Goal: Task Accomplishment & Management: Use online tool/utility

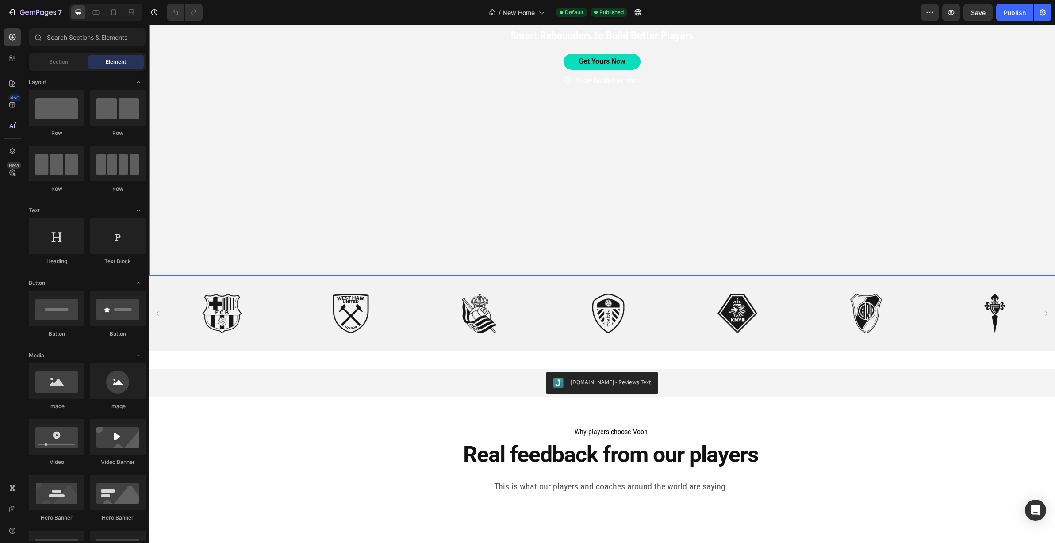
scroll to position [362, 0]
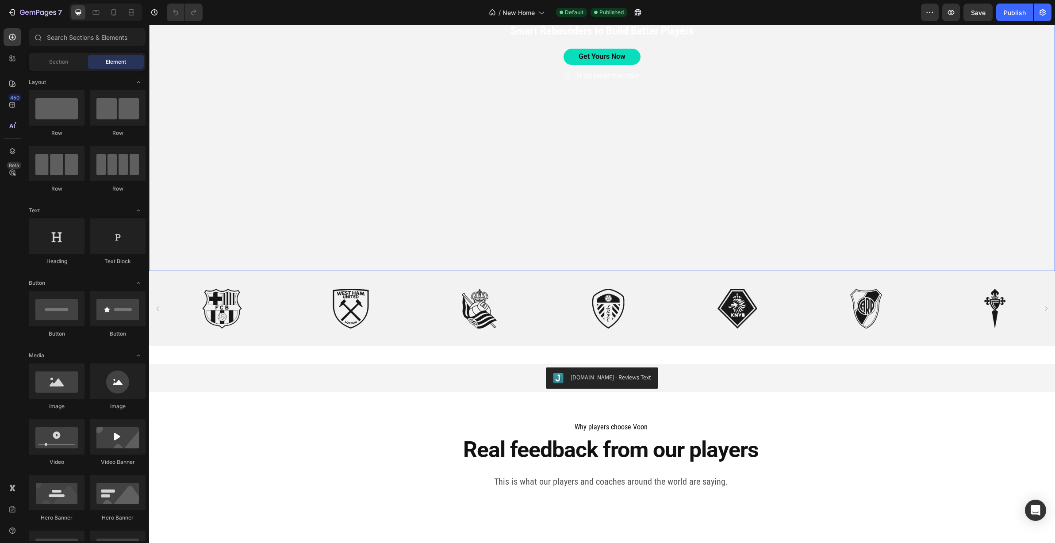
click at [527, 196] on video "Background Image" at bounding box center [602, 17] width 906 height 510
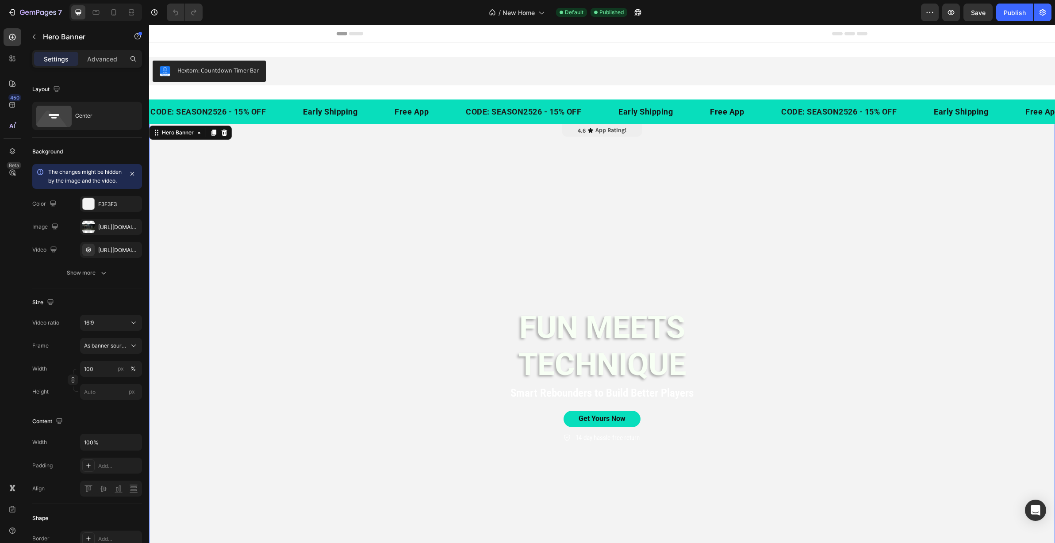
scroll to position [15, 0]
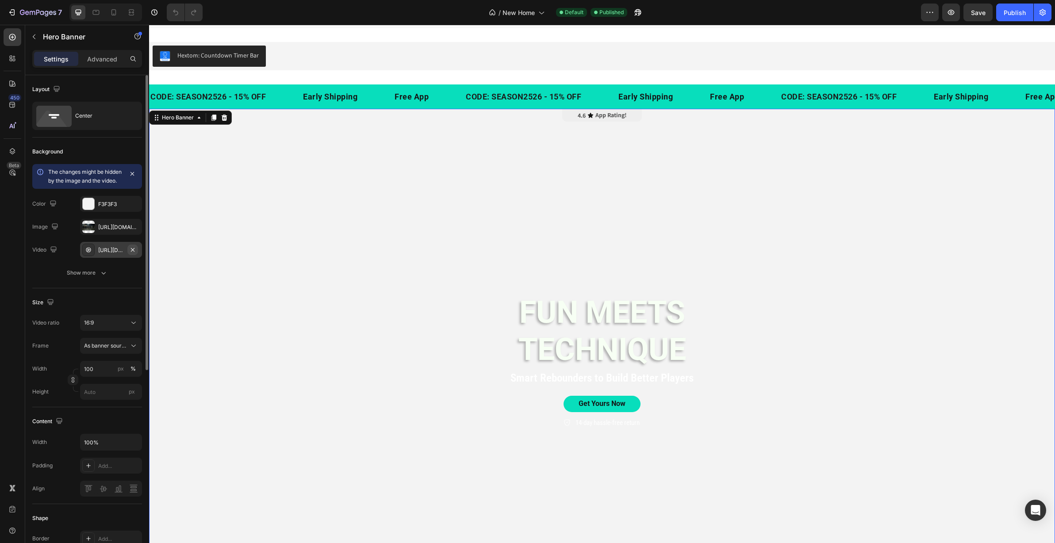
click at [130, 254] on icon "button" at bounding box center [132, 249] width 7 height 7
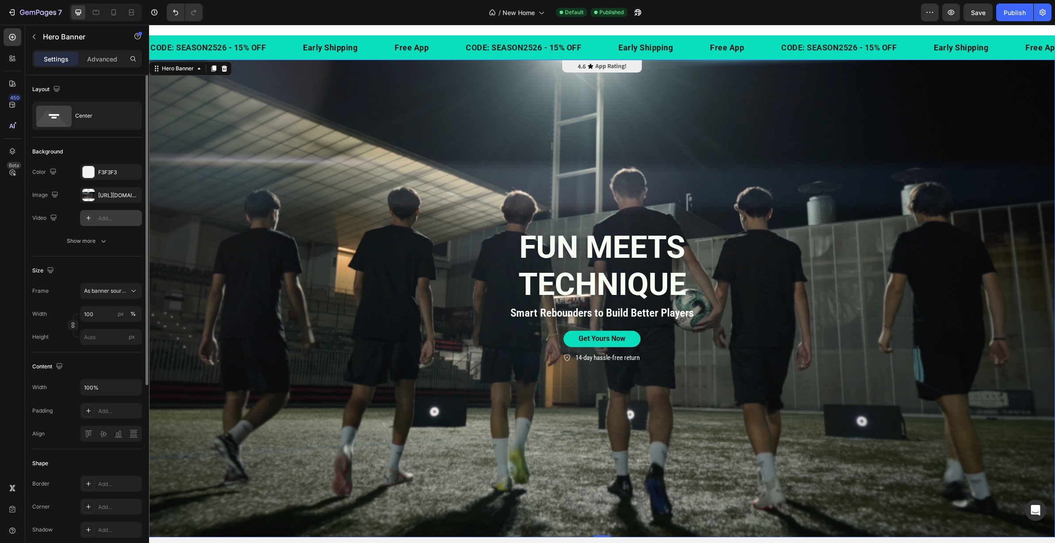
scroll to position [61, 0]
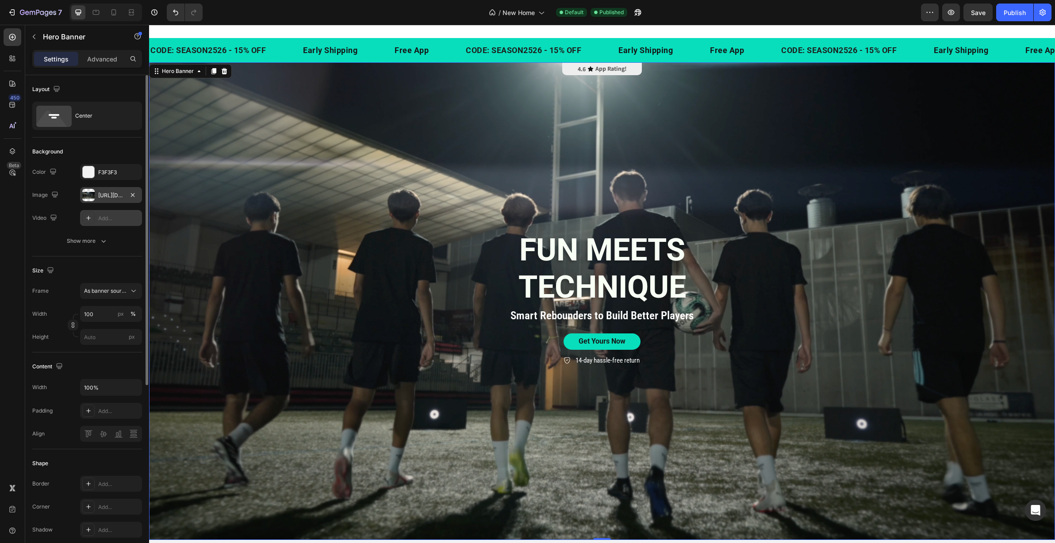
click at [108, 198] on div "https://cdn.shopify.com/s/files/1/0752/5279/3635/files/gempages_504970158289191…" at bounding box center [111, 196] width 26 height 8
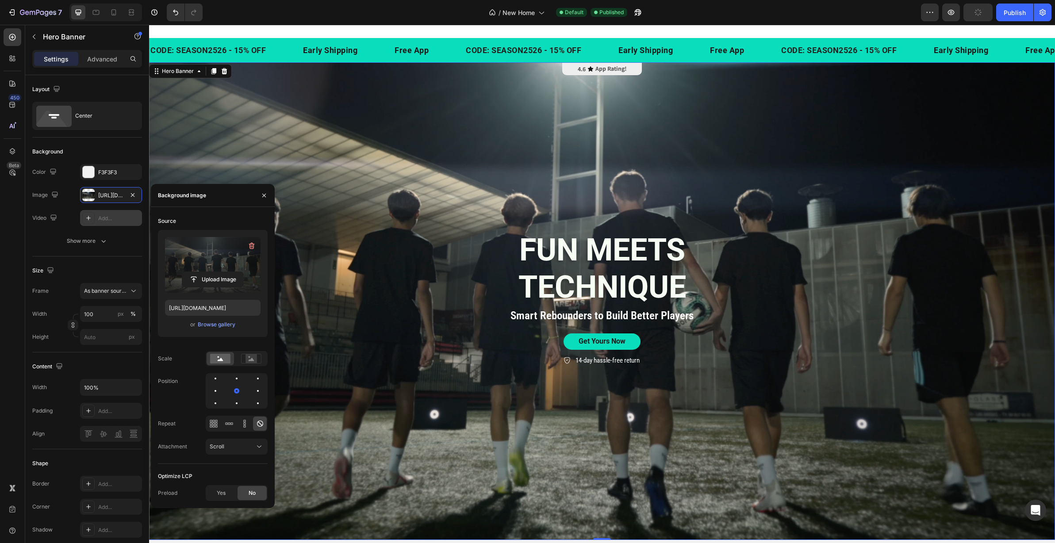
click at [204, 270] on label at bounding box center [213, 265] width 96 height 56
click at [204, 272] on input "file" at bounding box center [212, 279] width 61 height 15
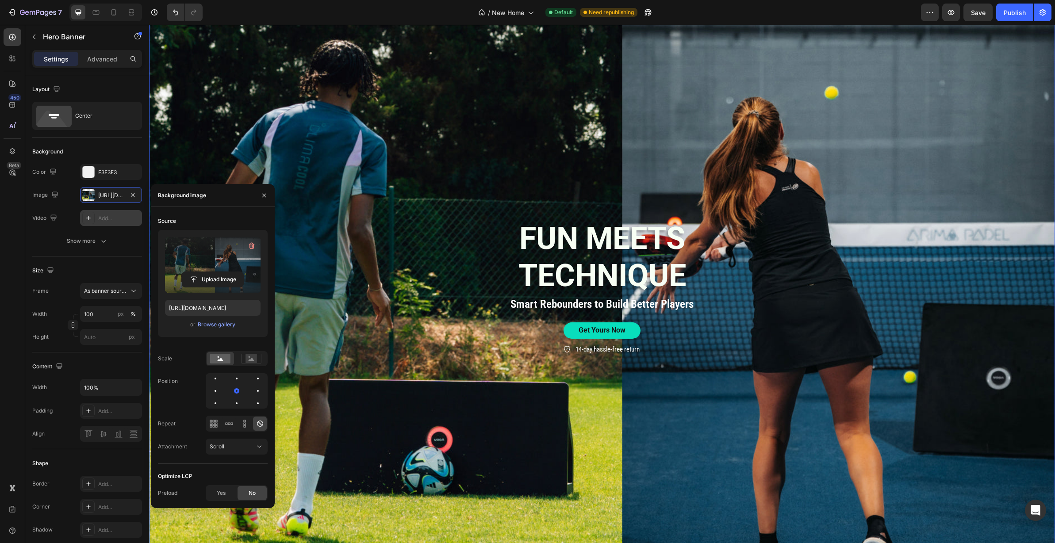
scroll to position [135, 0]
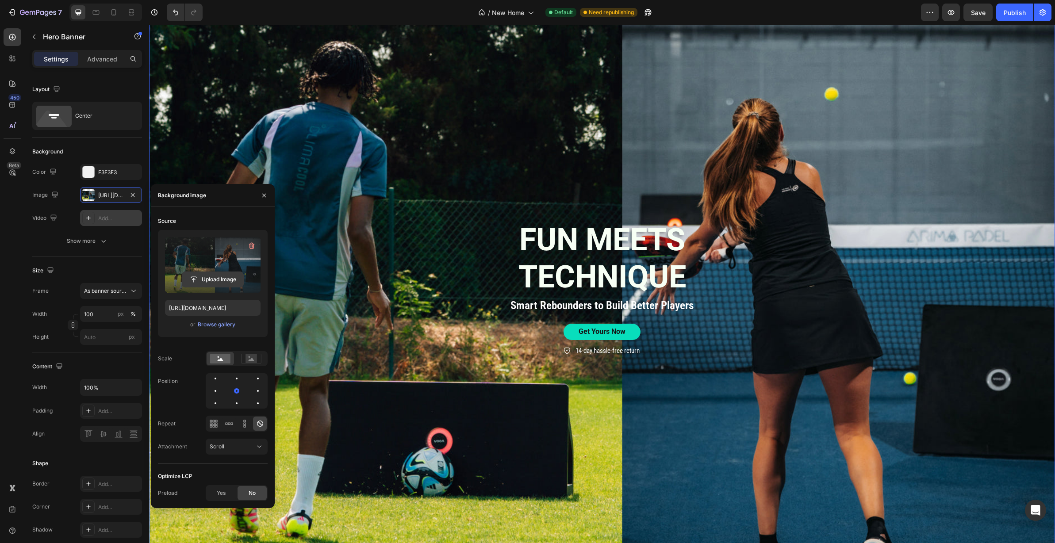
click at [211, 280] on input "file" at bounding box center [212, 279] width 61 height 15
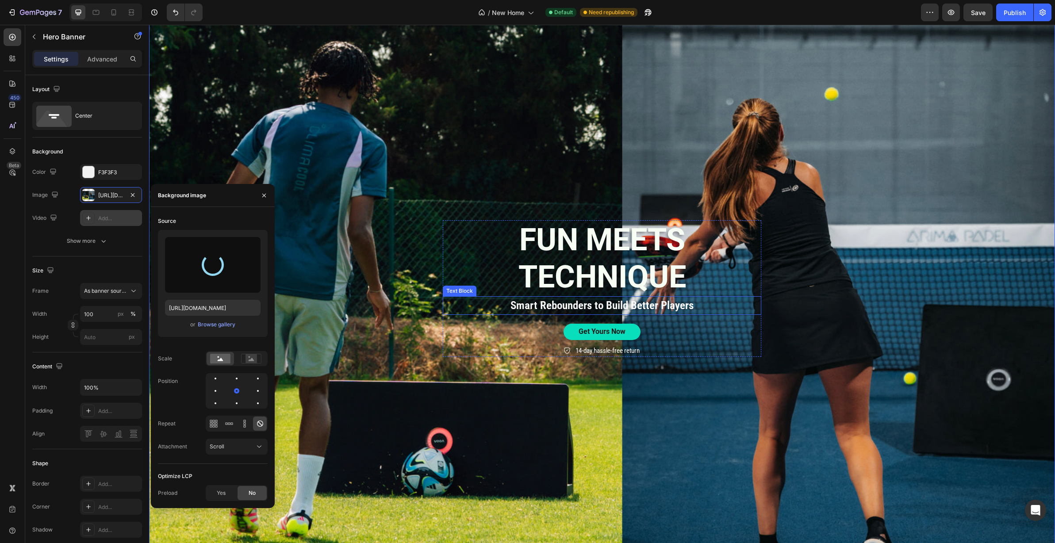
type input "[URL][DOMAIN_NAME]"
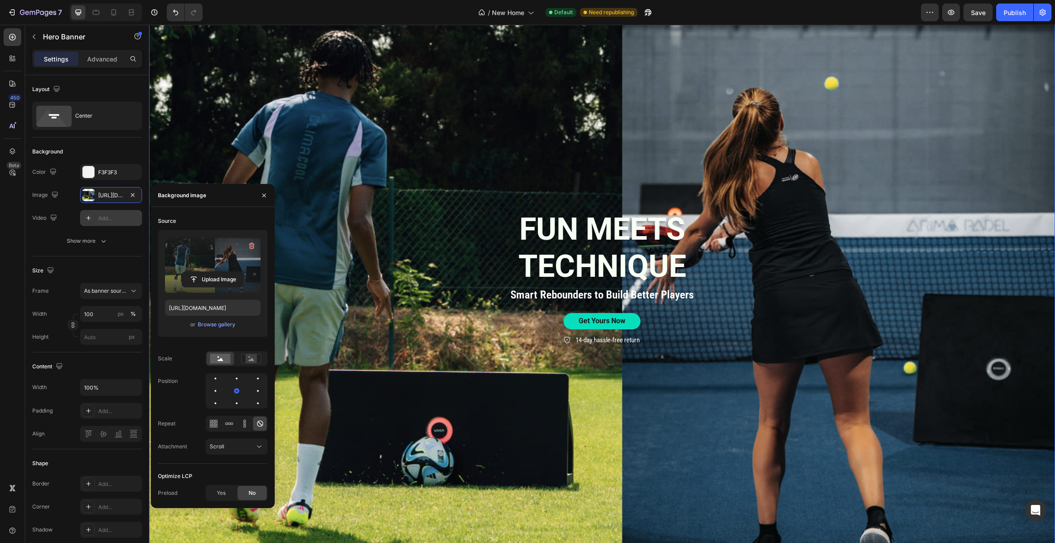
scroll to position [194, 0]
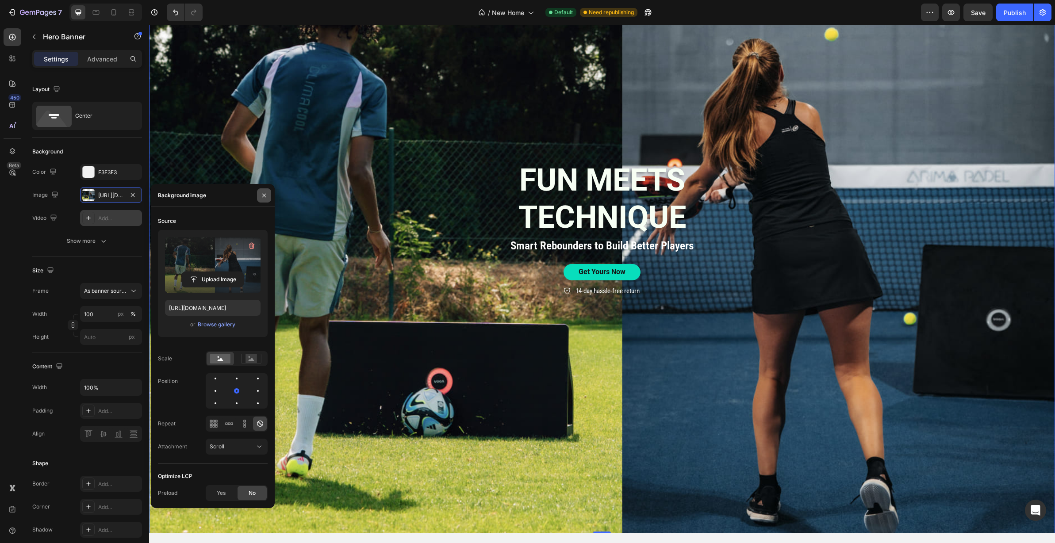
click at [261, 199] on button "button" at bounding box center [264, 195] width 14 height 14
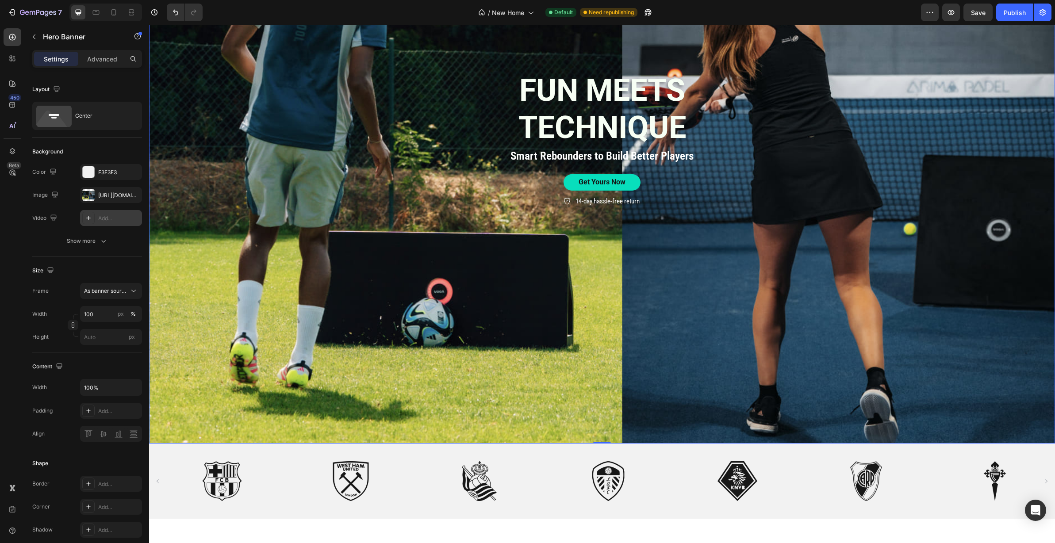
scroll to position [295, 0]
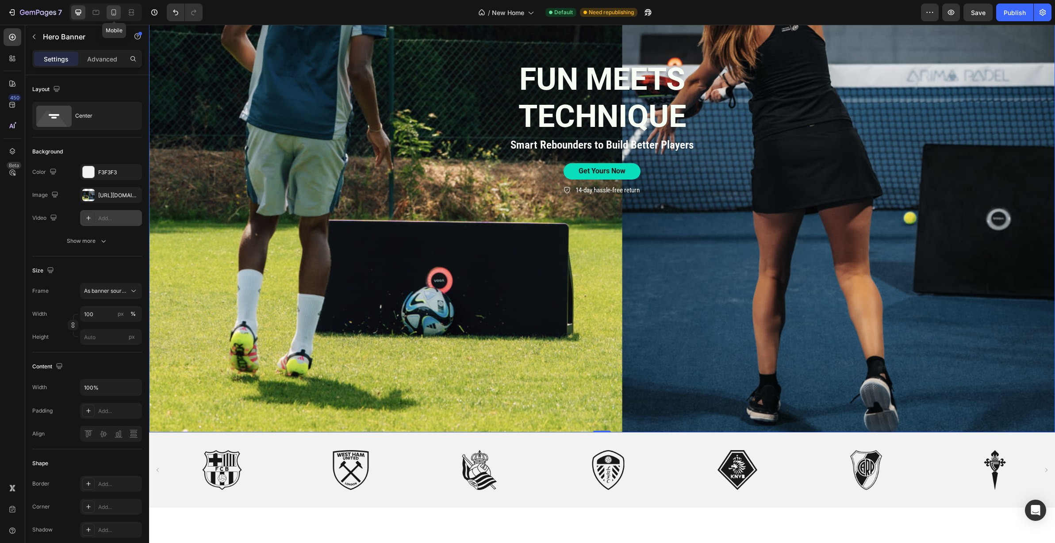
click at [111, 15] on icon at bounding box center [113, 12] width 9 height 9
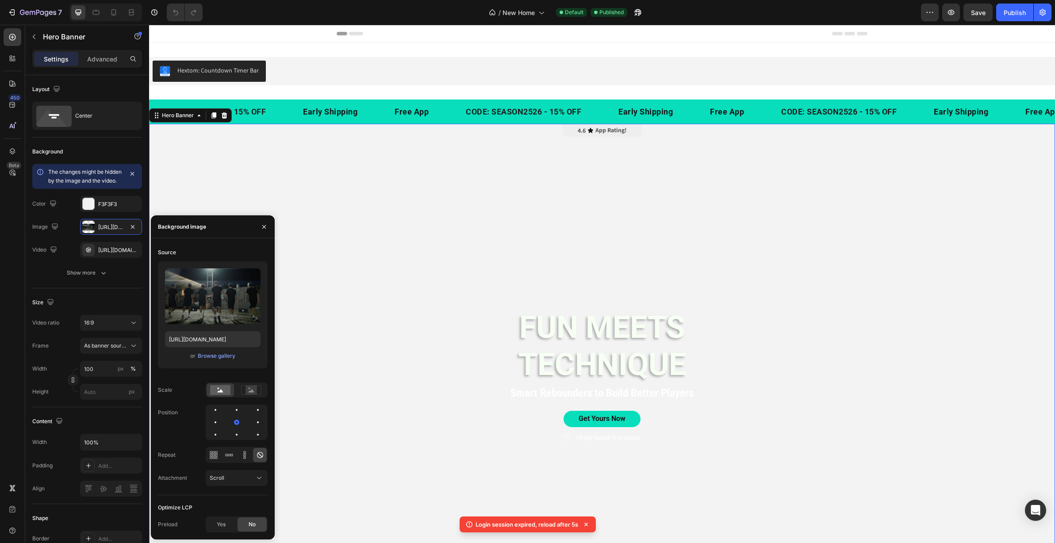
scroll to position [8, 0]
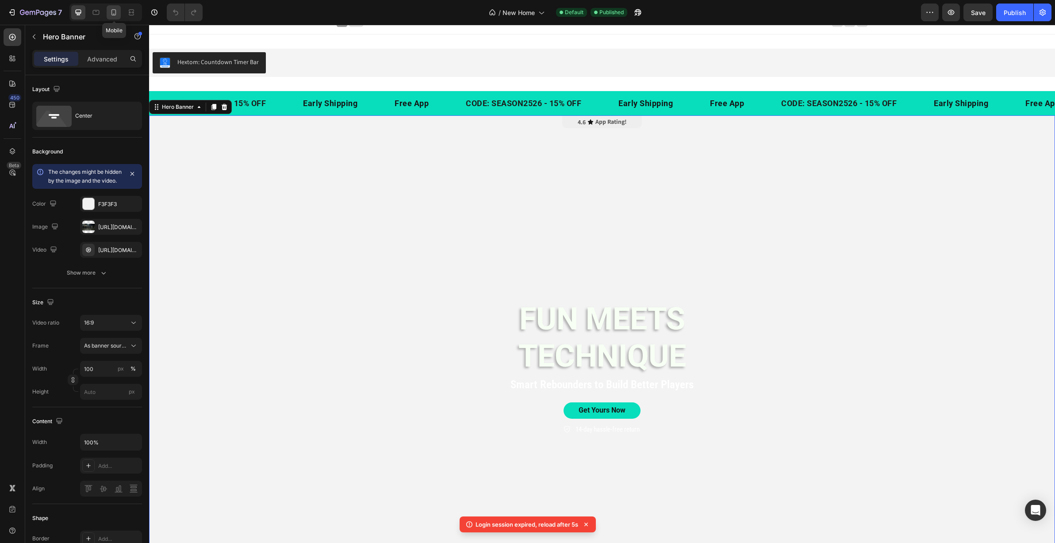
click at [115, 15] on icon at bounding box center [113, 12] width 5 height 6
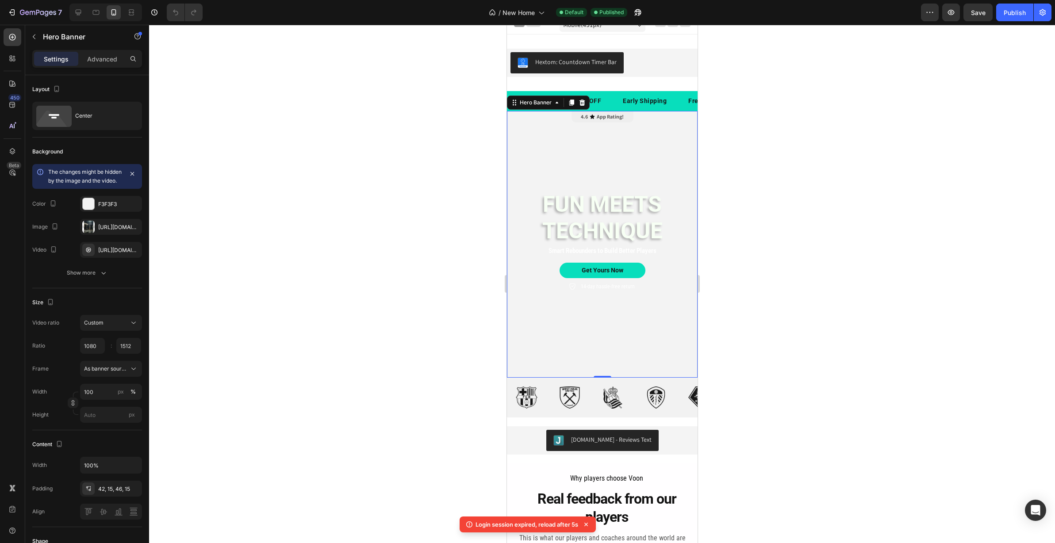
scroll to position [64, 0]
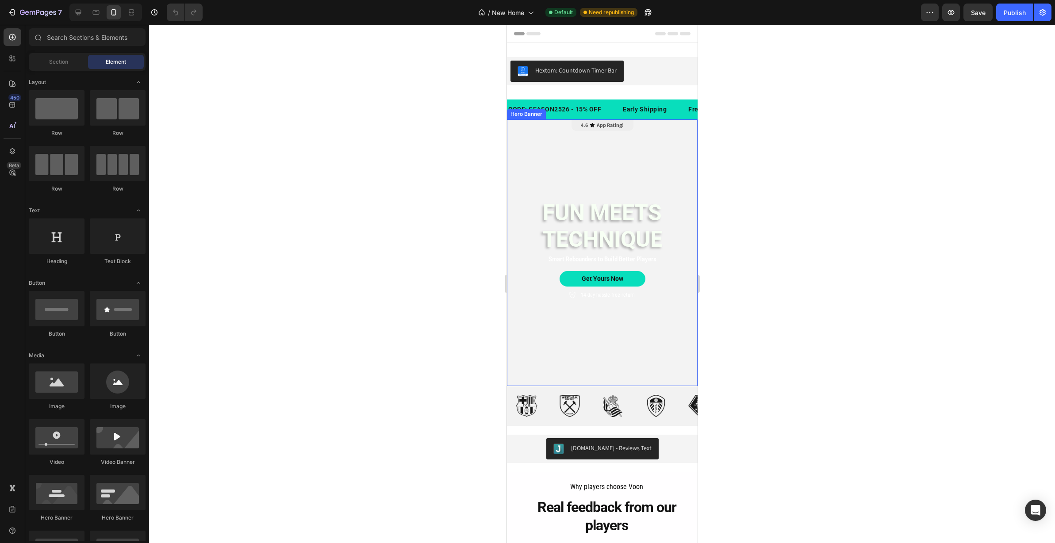
click at [521, 308] on div "FUN MEETS TECHNIQUE Heading Smart Rebounders to Build Better Players Text Block…" at bounding box center [602, 253] width 191 height 146
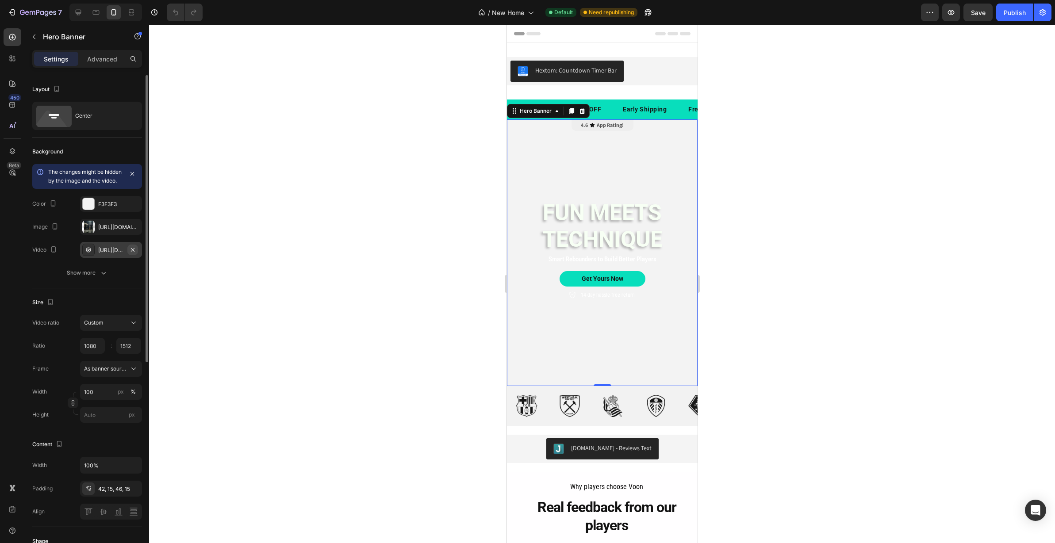
click at [135, 254] on icon "button" at bounding box center [132, 249] width 7 height 7
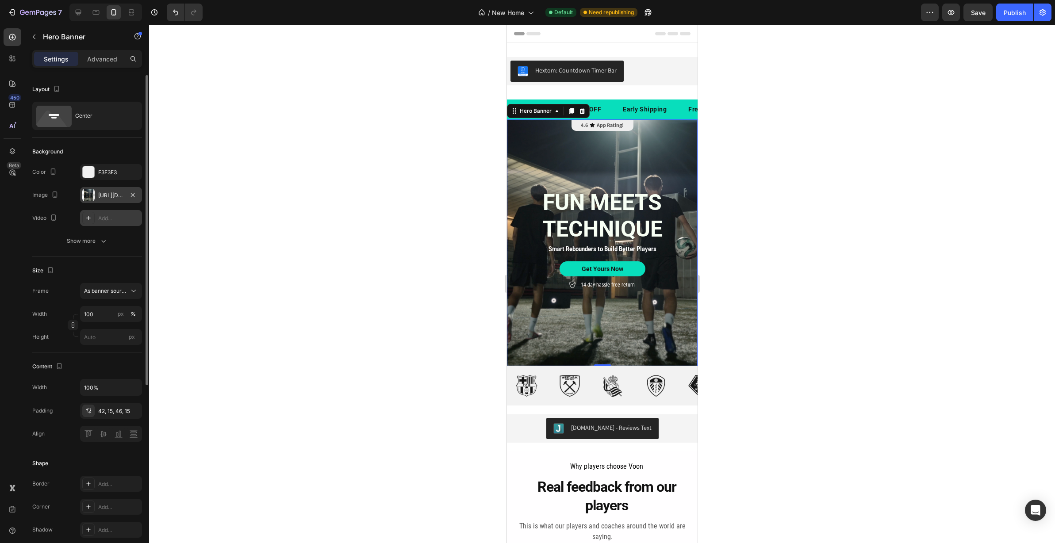
click at [106, 198] on div "[URL][DOMAIN_NAME]" at bounding box center [111, 196] width 26 height 8
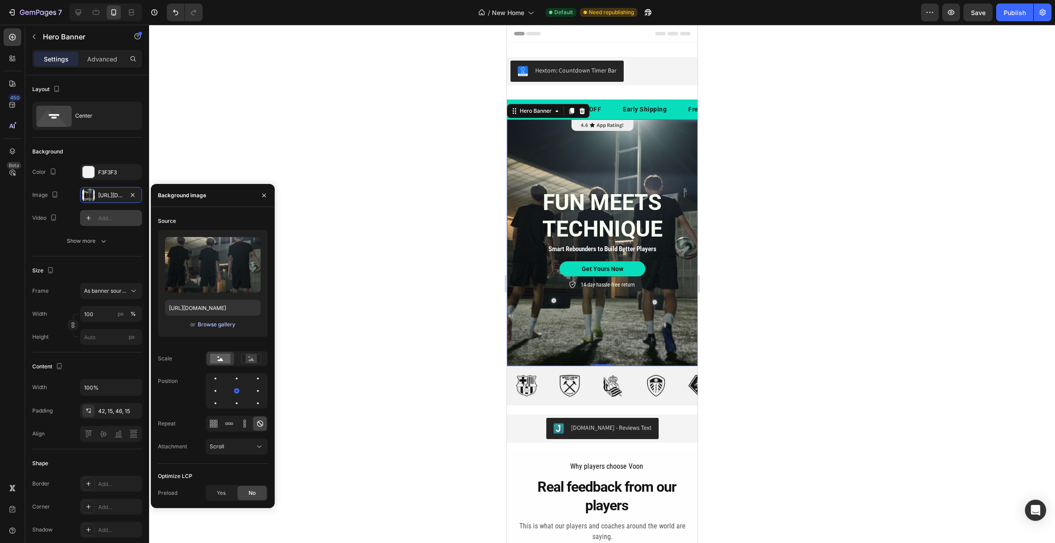
click at [220, 328] on button "Browse gallery" at bounding box center [216, 324] width 38 height 9
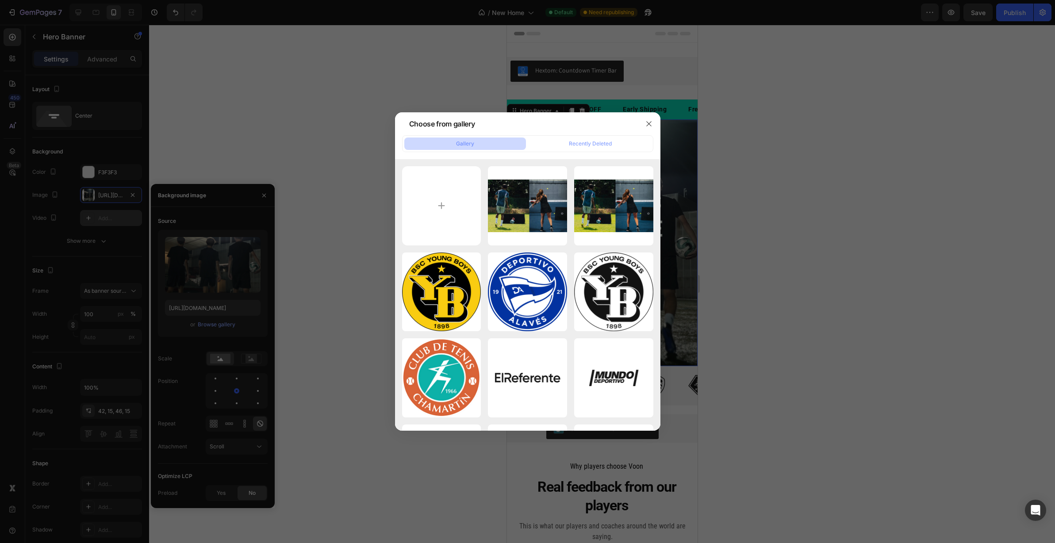
click at [230, 264] on div at bounding box center [527, 271] width 1055 height 543
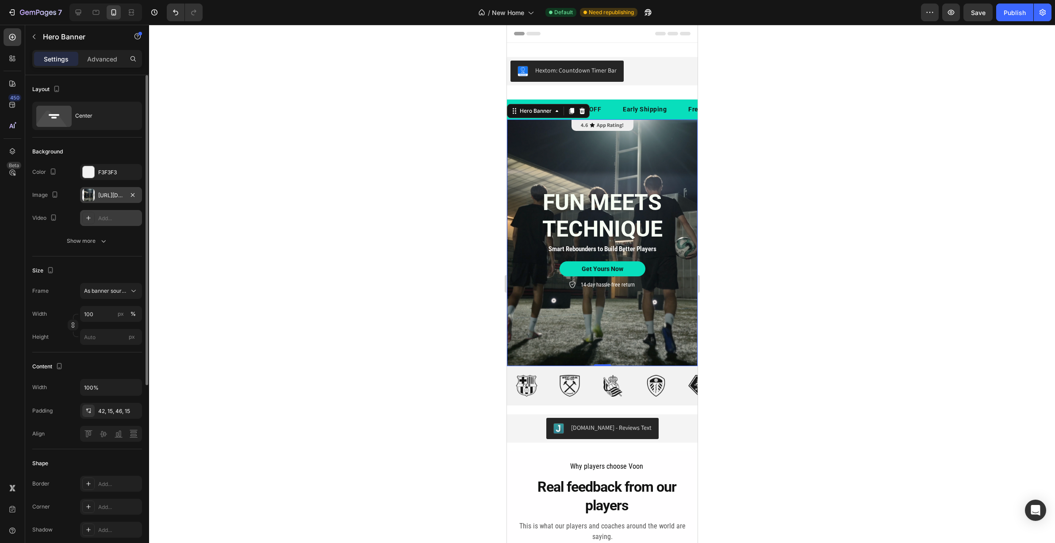
click at [110, 192] on div "[URL][DOMAIN_NAME]" at bounding box center [111, 196] width 26 height 8
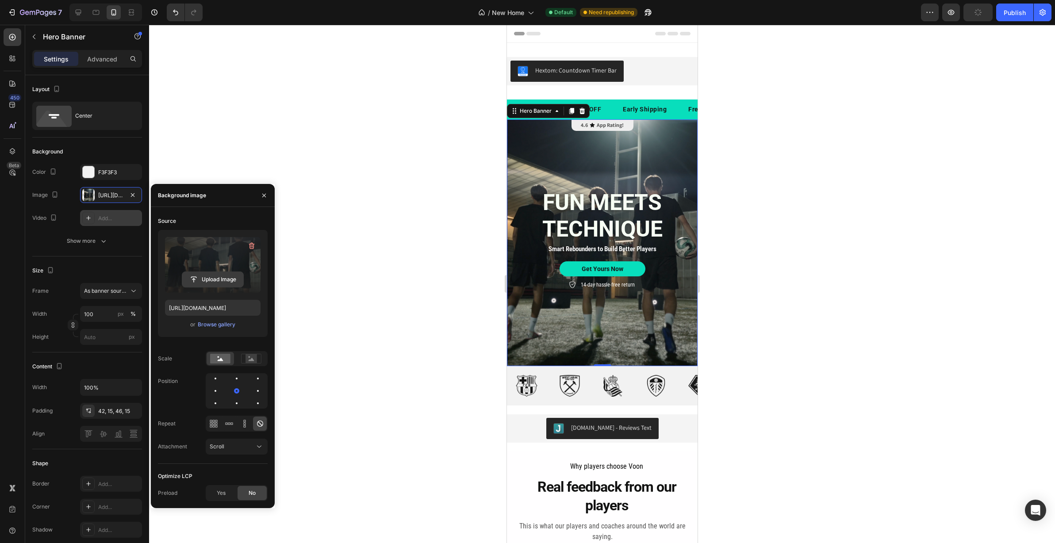
click at [208, 281] on input "file" at bounding box center [212, 279] width 61 height 15
type input "[URL][DOMAIN_NAME]"
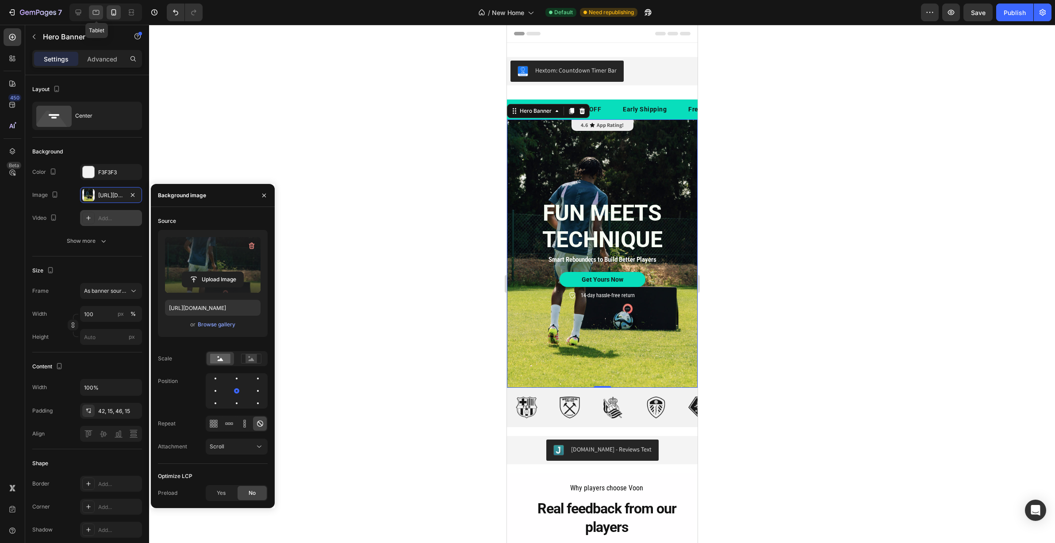
click at [91, 15] on div at bounding box center [96, 12] width 14 height 14
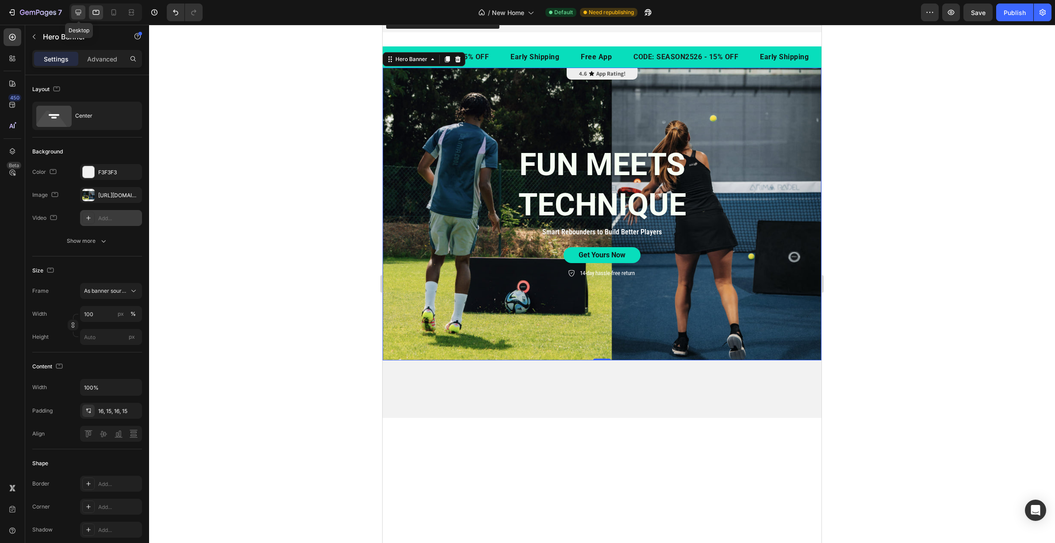
click at [78, 12] on icon at bounding box center [78, 12] width 9 height 9
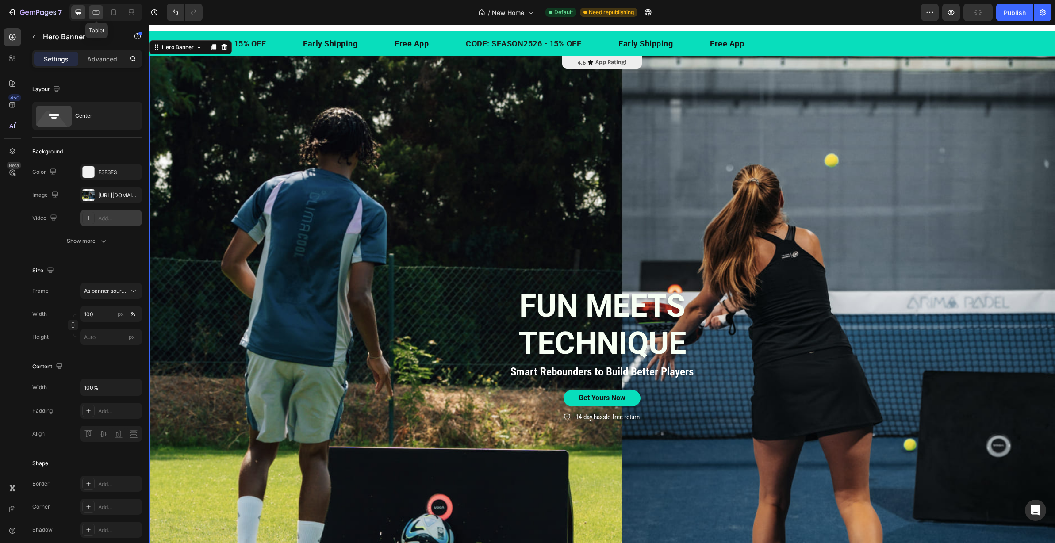
click at [96, 9] on icon at bounding box center [96, 12] width 9 height 9
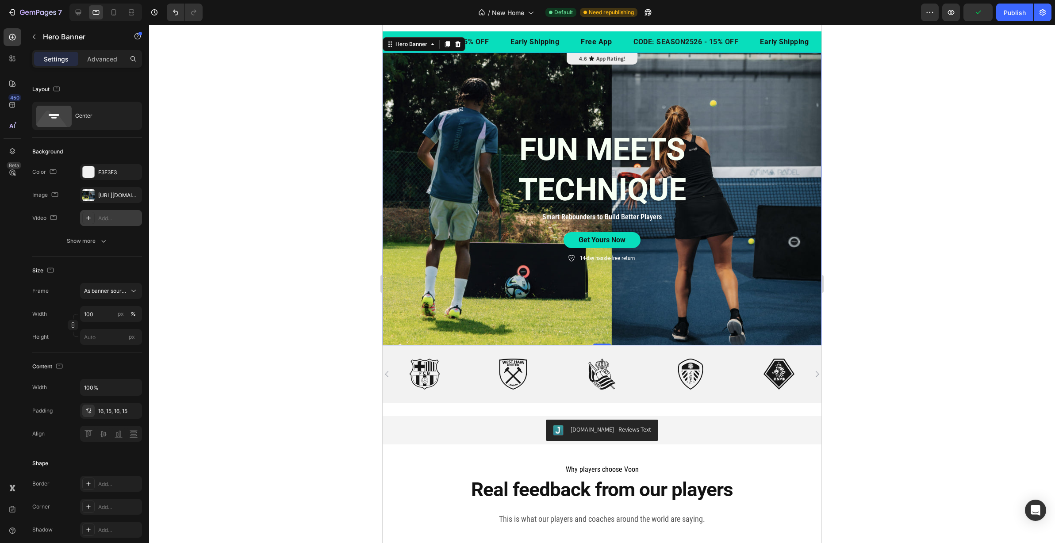
scroll to position [65, 0]
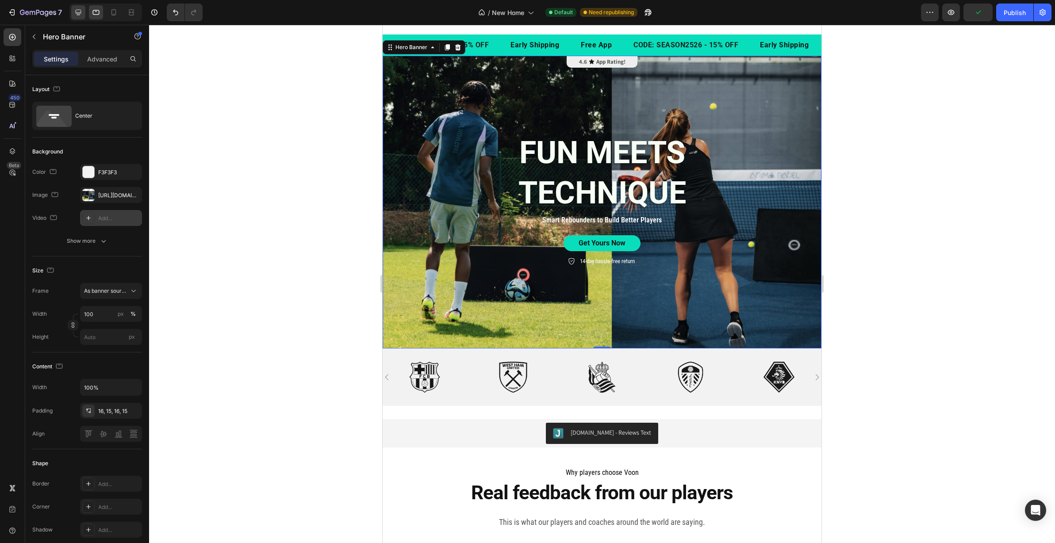
click at [77, 10] on icon at bounding box center [78, 12] width 9 height 9
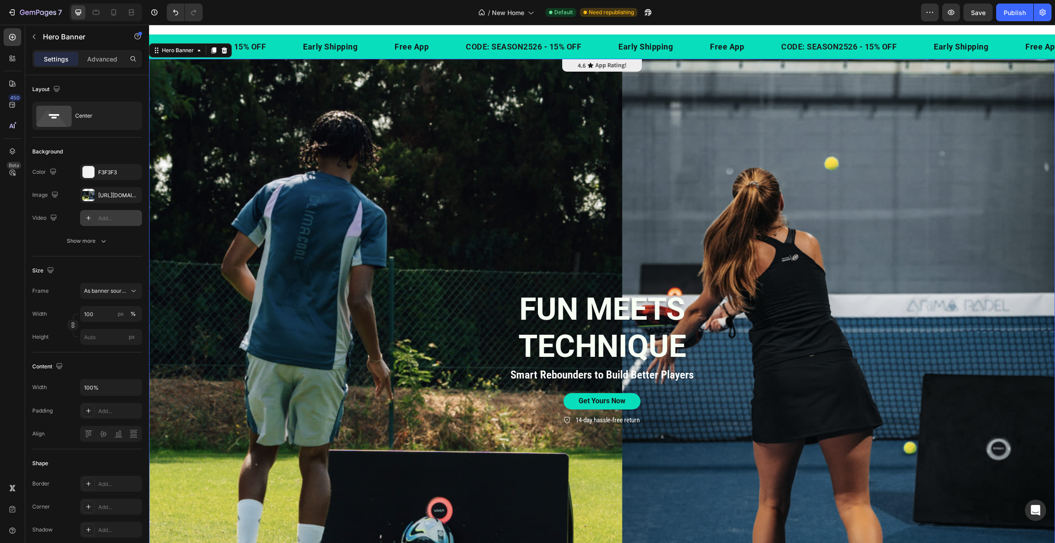
scroll to position [68, 0]
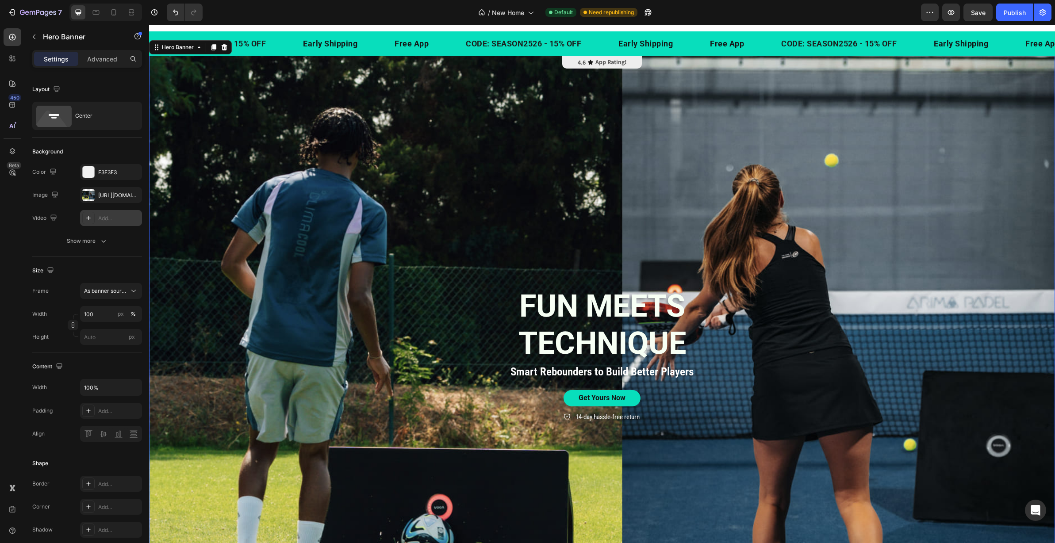
click at [257, 179] on div "Background Image" at bounding box center [602, 358] width 906 height 604
click at [97, 190] on div "[URL][DOMAIN_NAME]" at bounding box center [111, 195] width 62 height 16
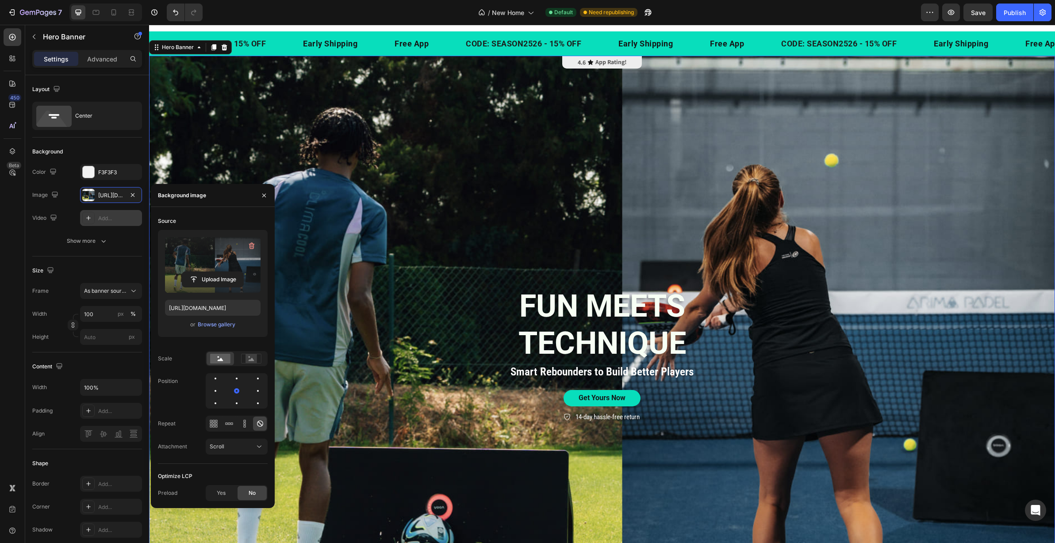
click at [207, 261] on label at bounding box center [213, 265] width 96 height 56
click at [207, 272] on input "file" at bounding box center [212, 279] width 61 height 15
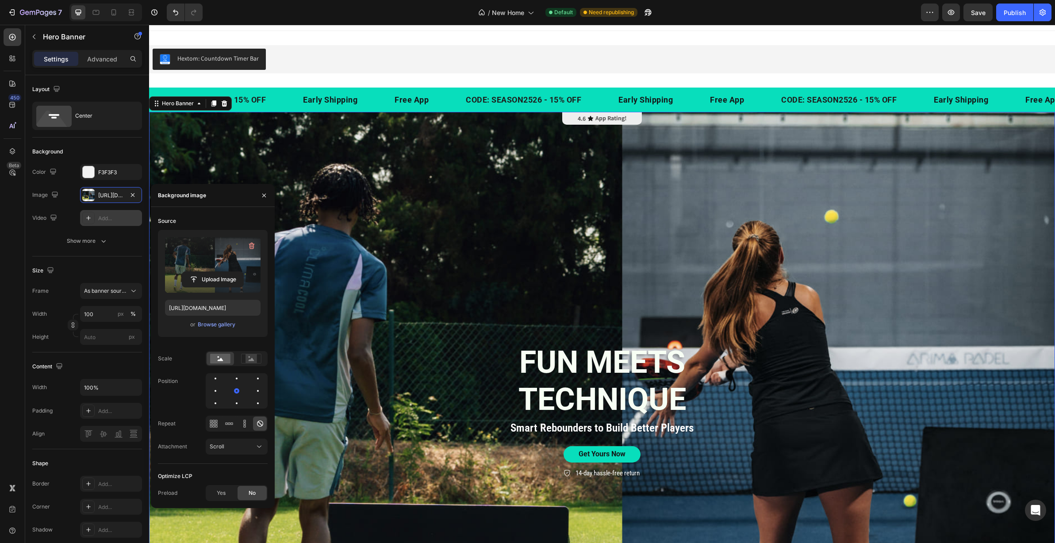
scroll to position [0, 0]
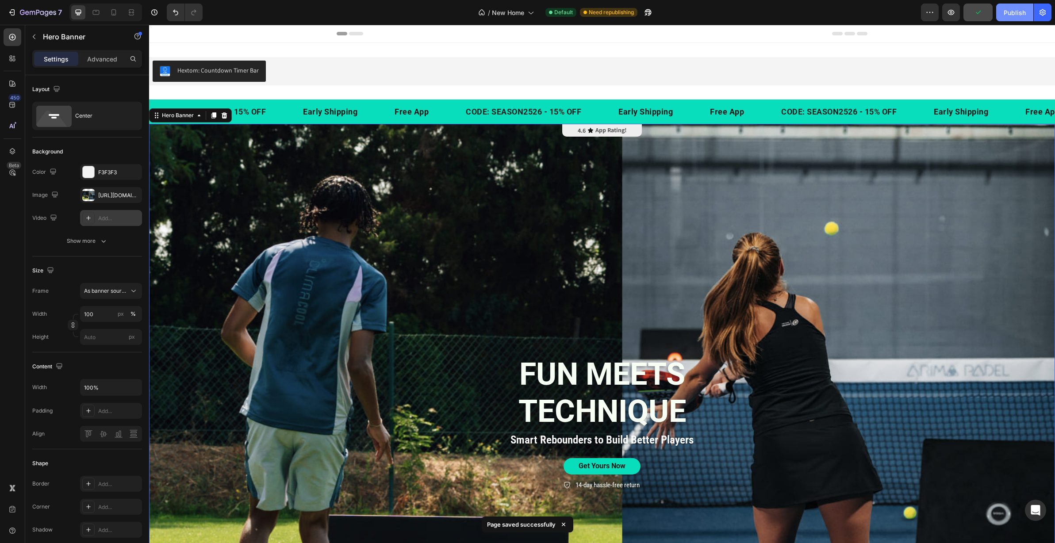
click at [1010, 8] on div "Publish" at bounding box center [1015, 12] width 22 height 9
